Goal: Transaction & Acquisition: Obtain resource

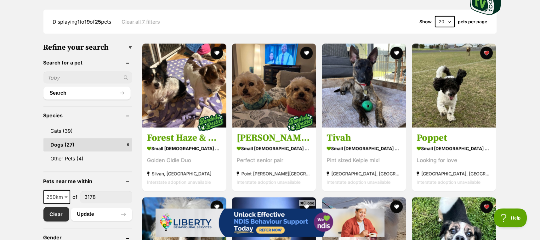
scroll to position [168, 0]
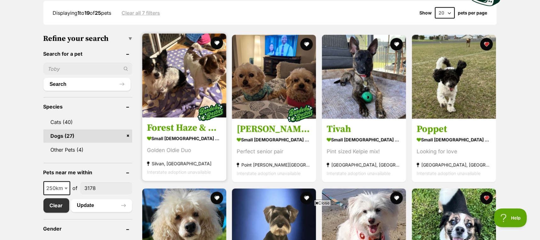
click at [171, 126] on h3 "Forest Haze & Spotted Wonder" at bounding box center [184, 129] width 75 height 12
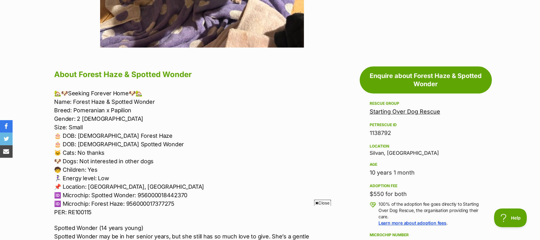
scroll to position [336, 0]
